Goal: Task Accomplishment & Management: Use online tool/utility

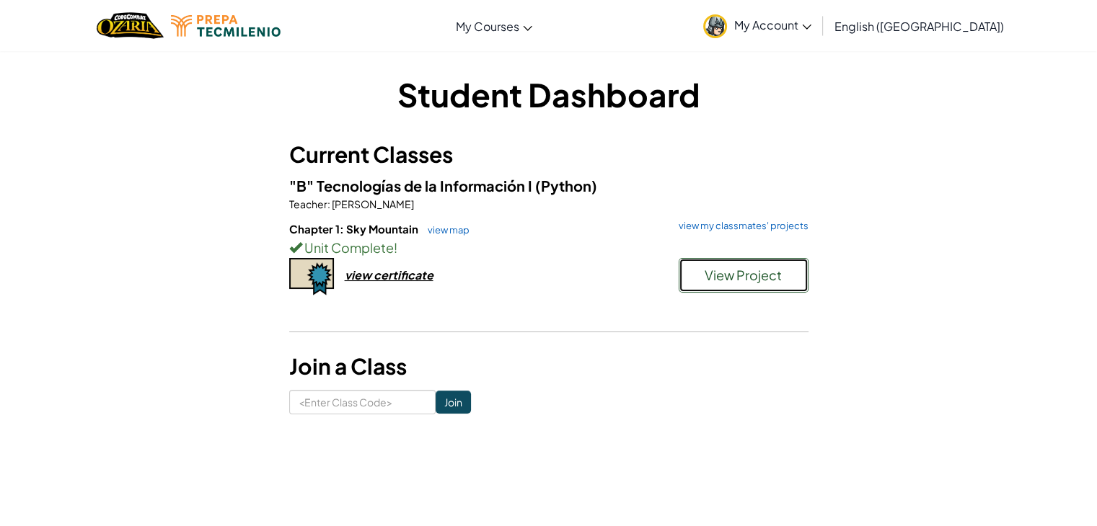
click at [717, 288] on button "View Project" at bounding box center [743, 275] width 130 height 35
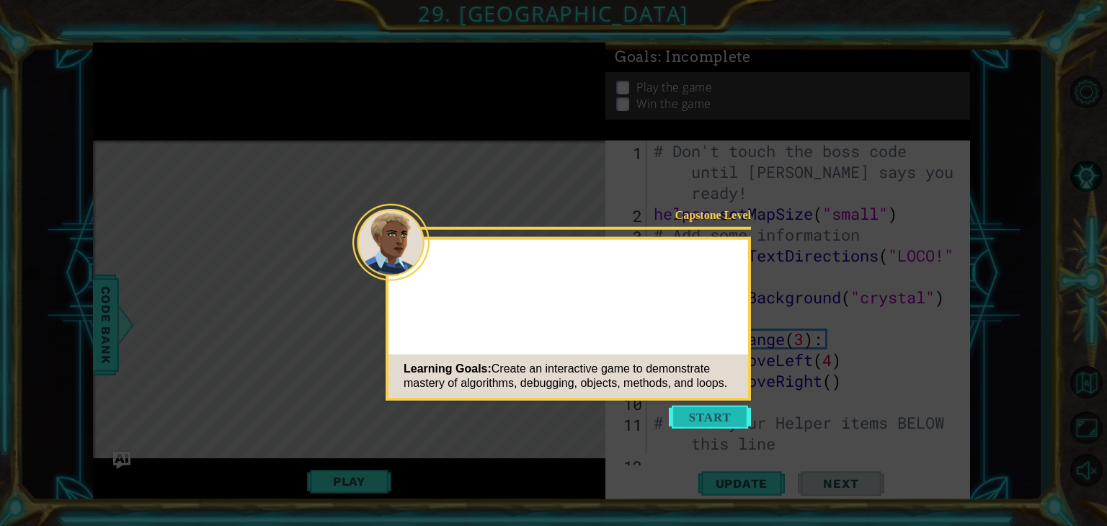
click at [694, 415] on button "Start" at bounding box center [710, 417] width 82 height 23
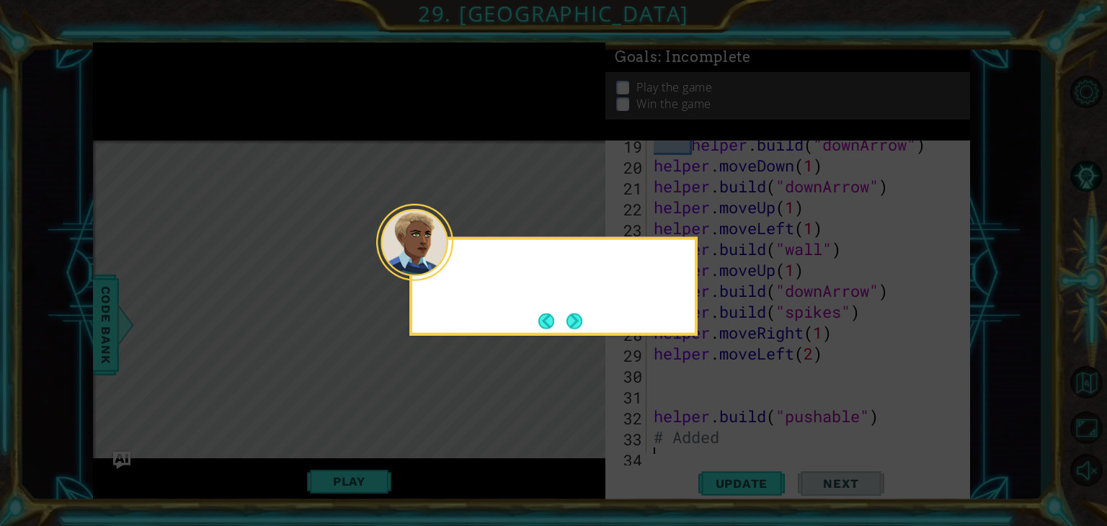
scroll to position [481, 0]
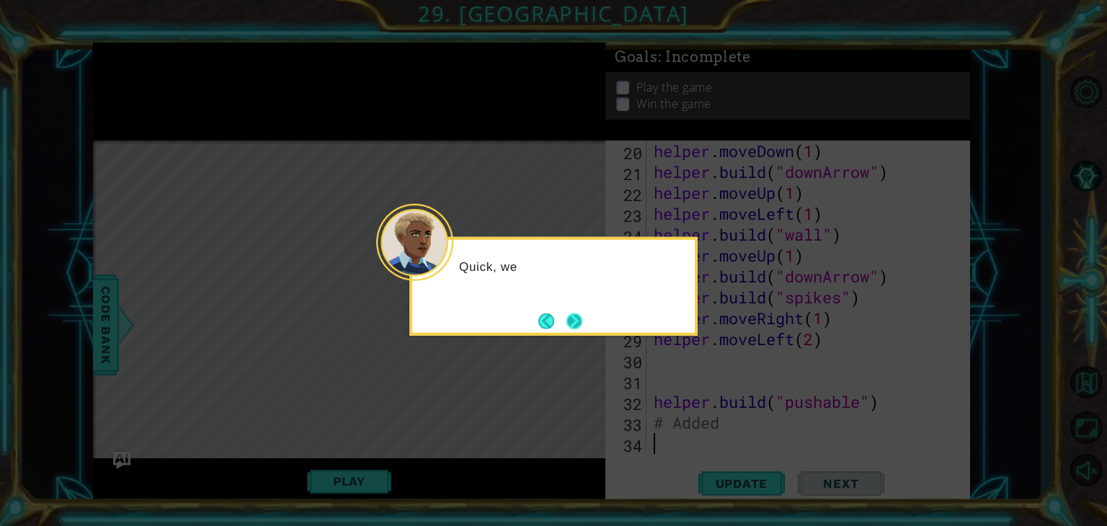
click at [580, 312] on button "Next" at bounding box center [574, 320] width 17 height 17
click at [572, 313] on button "Next" at bounding box center [575, 321] width 16 height 16
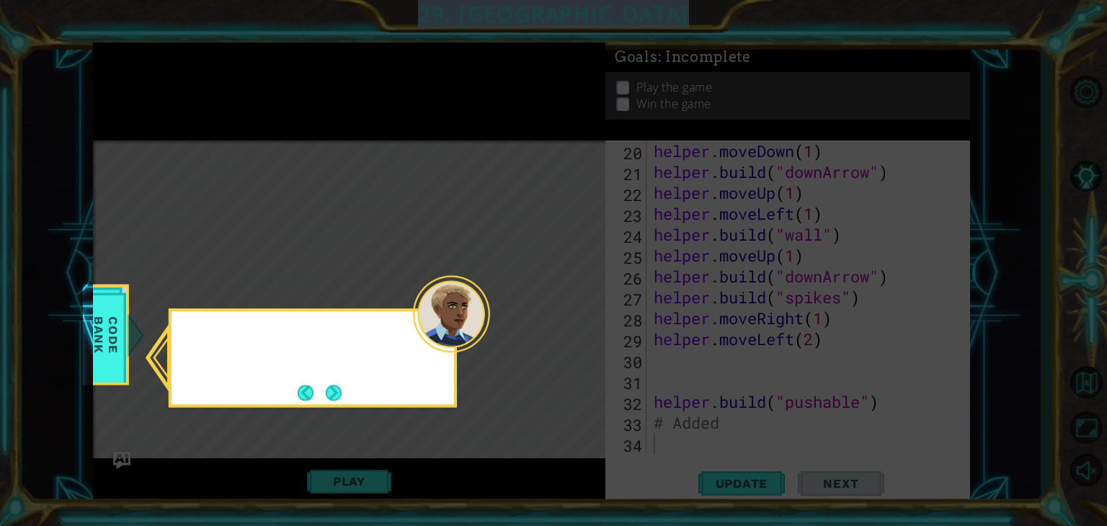
click at [572, 313] on icon at bounding box center [553, 263] width 1107 height 526
click at [332, 387] on button "Next" at bounding box center [334, 393] width 16 height 16
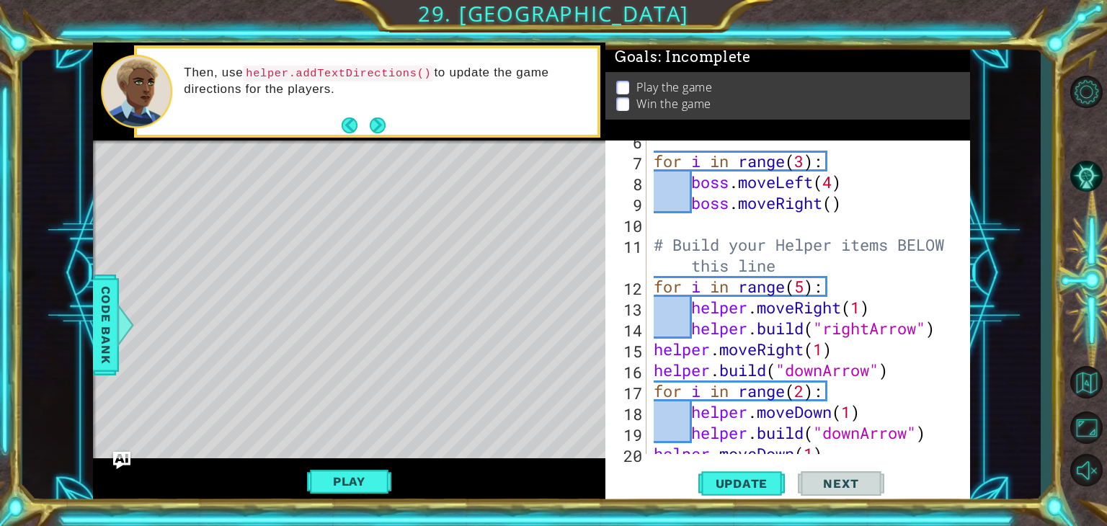
scroll to position [178, 0]
click at [808, 287] on div "for i in range ( 3 ) : boss . moveLeft ( 4 ) boss . moveRight ( ) # Build your …" at bounding box center [807, 307] width 312 height 355
click at [748, 490] on span "Update" at bounding box center [742, 484] width 81 height 14
click at [758, 483] on span "Update" at bounding box center [742, 484] width 81 height 14
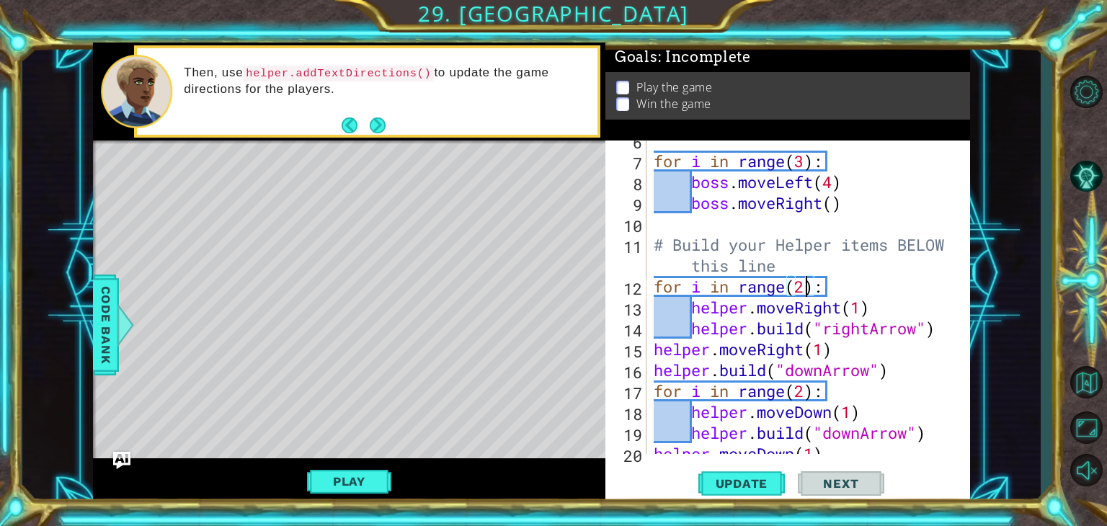
click at [804, 290] on div "for i in range ( 3 ) : boss . moveLeft ( 4 ) boss . moveRight ( ) # Build your …" at bounding box center [807, 307] width 312 height 355
click at [733, 477] on span "Update" at bounding box center [742, 484] width 81 height 14
click at [753, 476] on button "Update" at bounding box center [742, 484] width 87 height 37
click at [770, 477] on span "Update" at bounding box center [742, 484] width 81 height 14
type textarea "for i in range(3):"
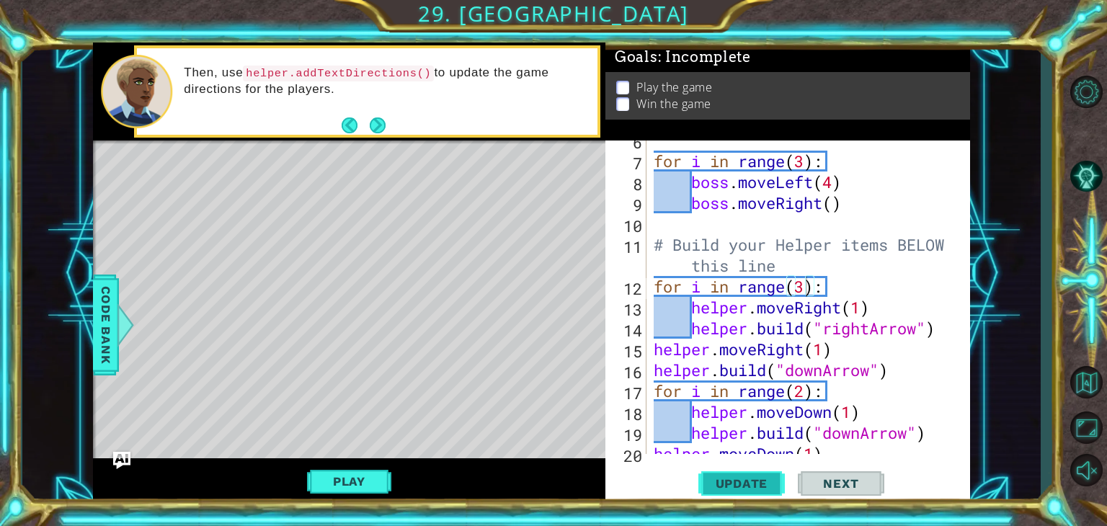
click at [744, 477] on span "Update" at bounding box center [742, 484] width 81 height 14
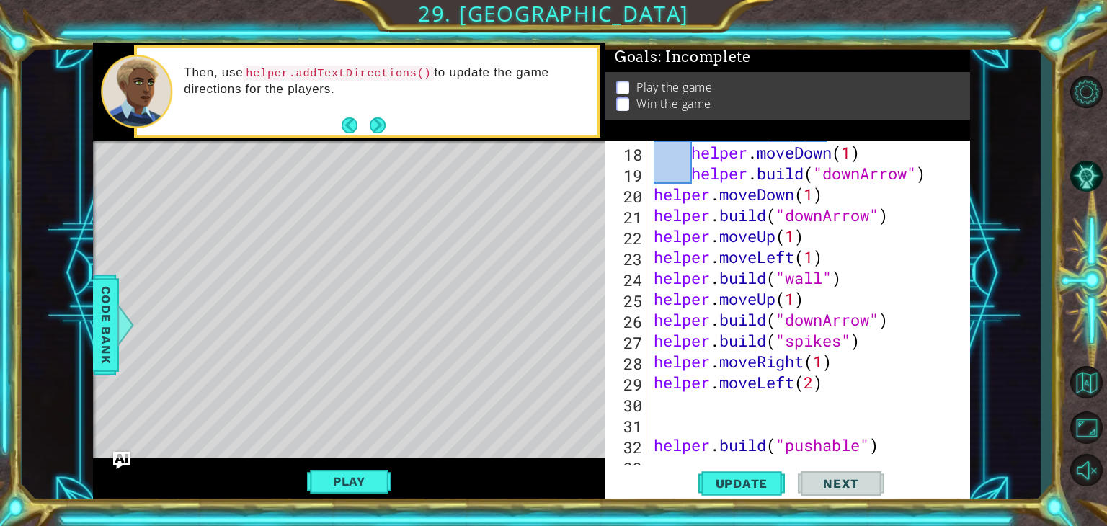
scroll to position [481, 0]
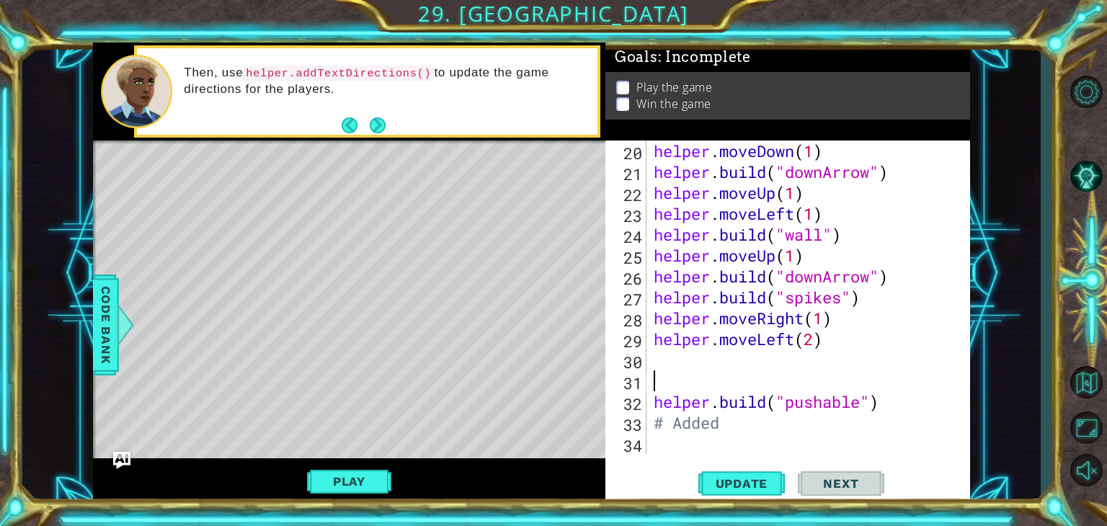
click at [762, 386] on div "helper . moveDown ( 1 ) helper . build ( "downArrow" ) helper . moveUp ( 1 ) he…" at bounding box center [807, 318] width 312 height 355
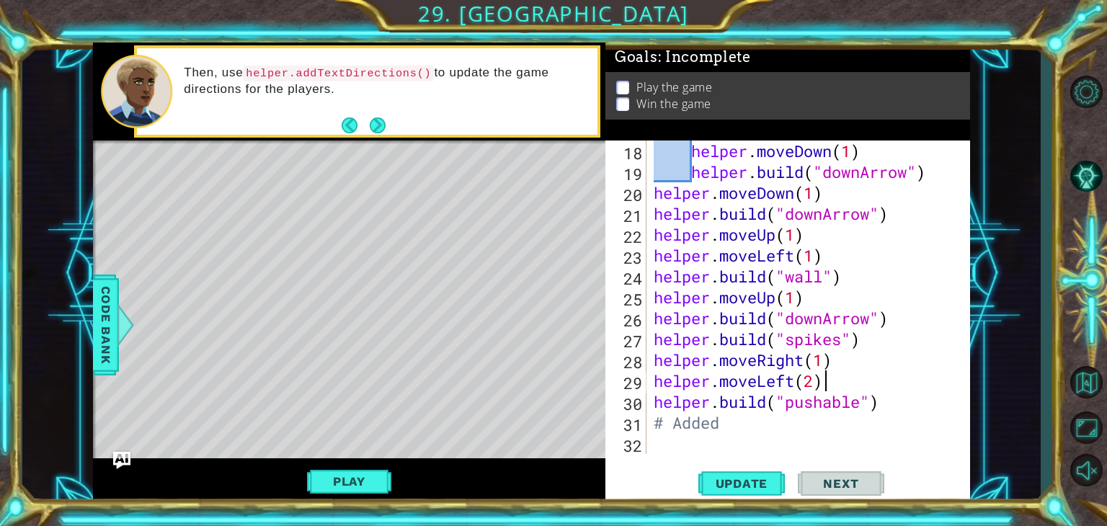
scroll to position [438, 0]
click at [738, 495] on button "Update" at bounding box center [742, 484] width 87 height 37
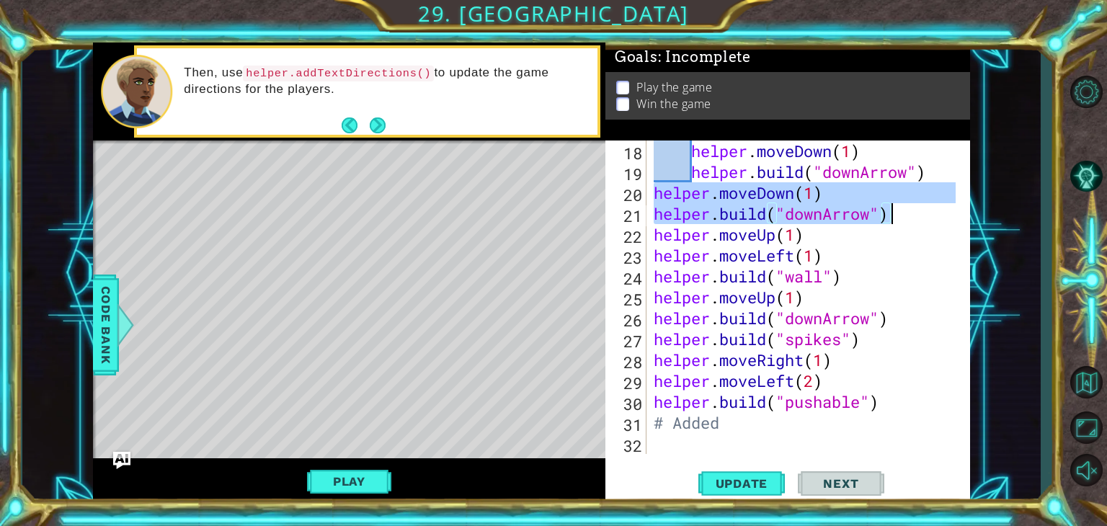
drag, startPoint x: 652, startPoint y: 193, endPoint x: 891, endPoint y: 214, distance: 240.3
click at [891, 214] on div "helper . moveDown ( 1 ) helper . build ( "downArrow" ) helper . moveDown ( 1 ) …" at bounding box center [807, 318] width 312 height 355
type textarea "helper.moveDown(1) [DOMAIN_NAME]("downArrow")"
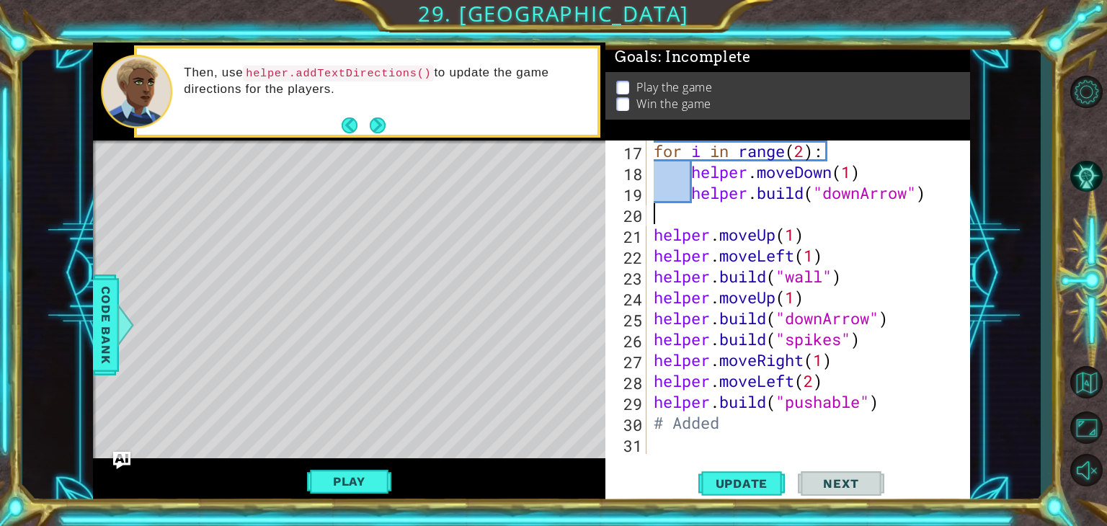
scroll to position [418, 0]
type textarea "[DOMAIN_NAME]("downArrow")"
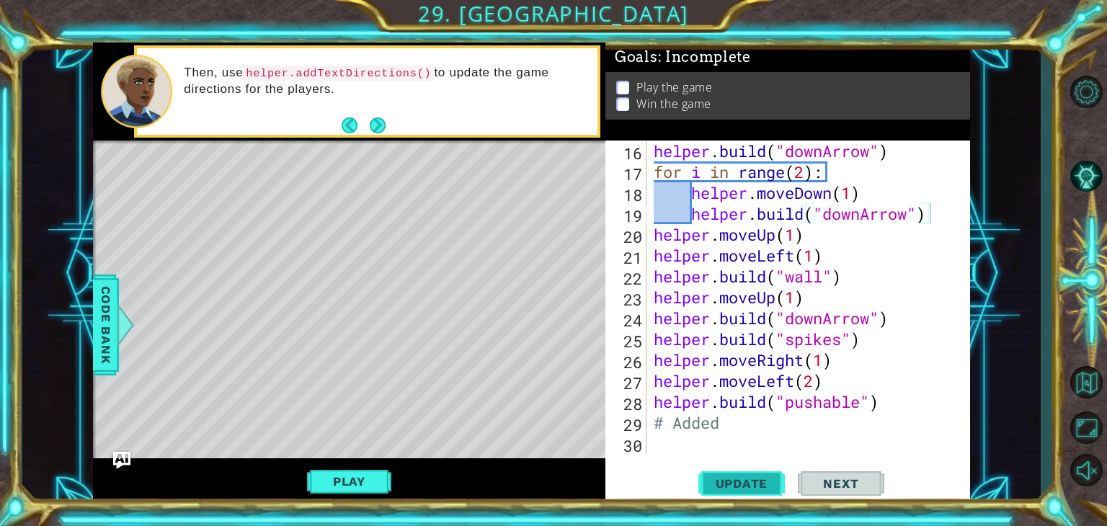
click at [712, 482] on span "Update" at bounding box center [742, 484] width 81 height 14
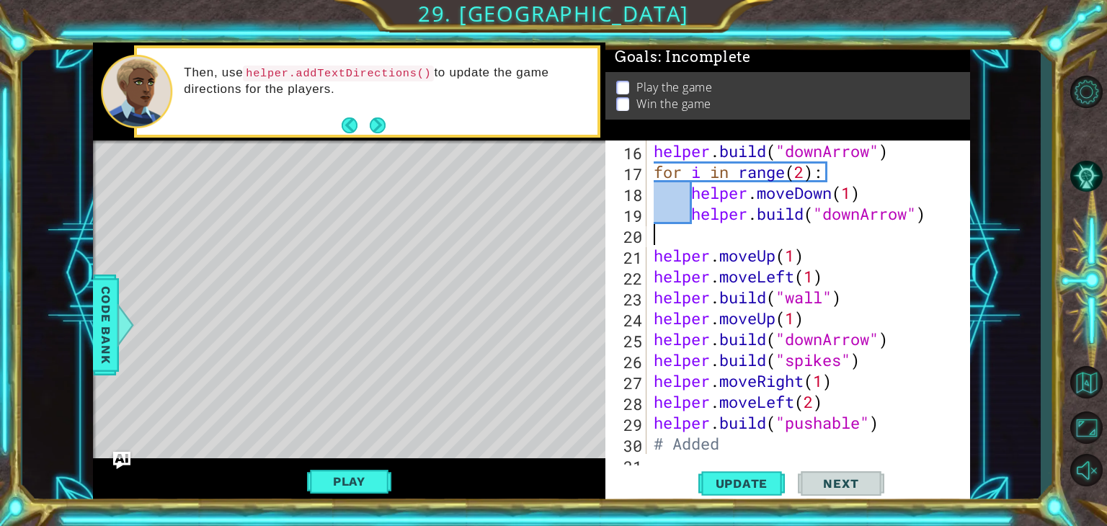
paste textarea "[DOMAIN_NAME]("downArrow")"
type textarea "[DOMAIN_NAME]("downArrow")"
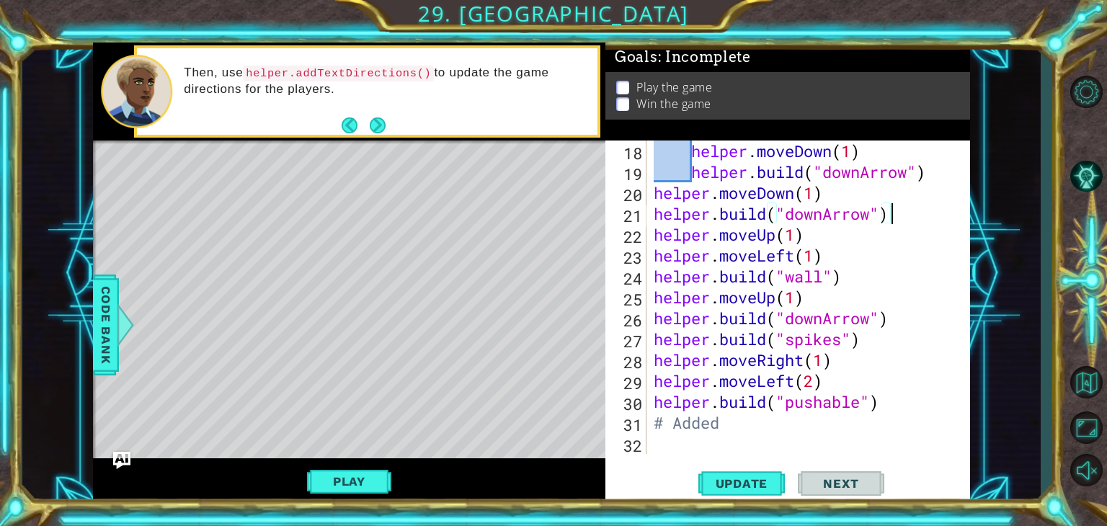
scroll to position [438, 0]
click at [747, 492] on button "Update" at bounding box center [742, 484] width 87 height 37
